Goal: Find specific page/section: Find specific page/section

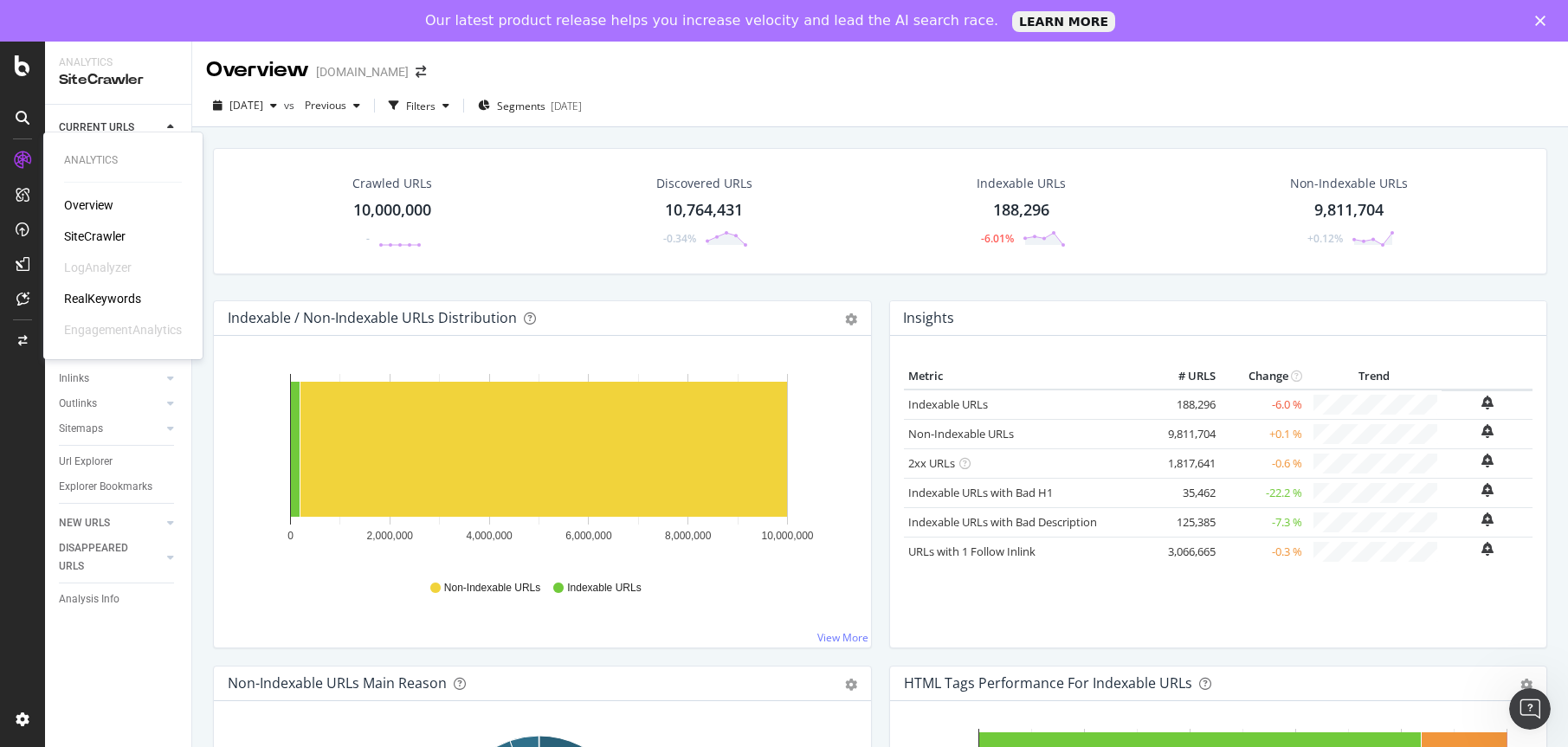
click at [98, 225] on div "Overview SiteCrawler LogAnalyzer RealKeywords EngagementAnalytics" at bounding box center [122, 267] width 118 height 142
click at [96, 232] on div "SiteCrawler" at bounding box center [94, 236] width 61 height 17
